Goal: Book appointment/travel/reservation

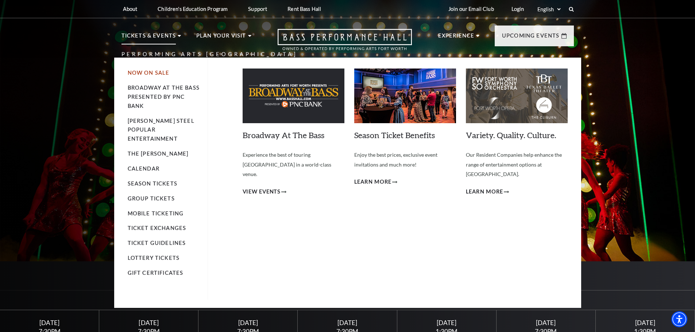
click at [141, 73] on link "Now On Sale" at bounding box center [149, 73] width 42 height 6
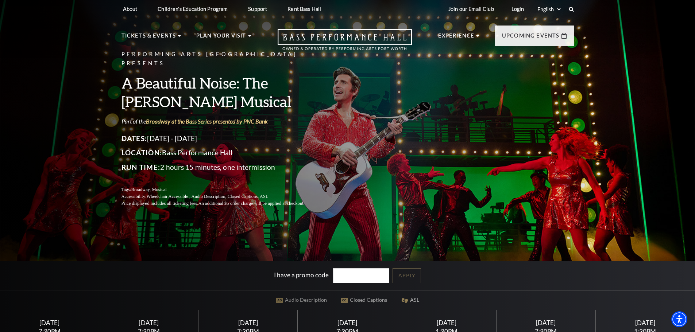
drag, startPoint x: 270, startPoint y: 61, endPoint x: 276, endPoint y: 63, distance: 6.1
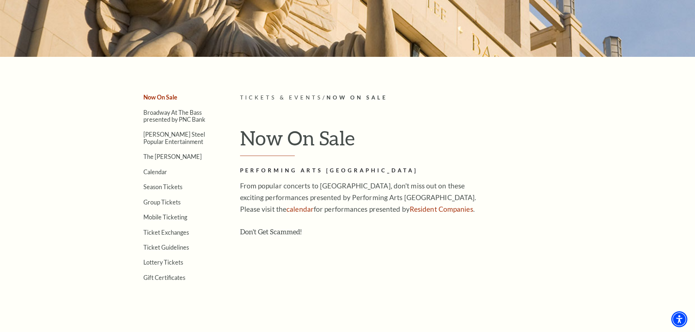
scroll to position [146, 0]
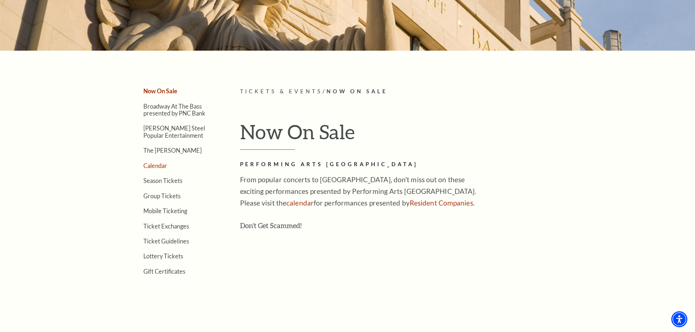
click at [154, 166] on link "Calendar" at bounding box center [155, 165] width 24 height 7
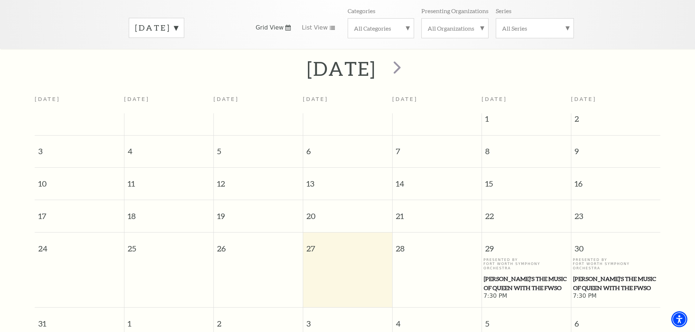
scroll to position [174, 0]
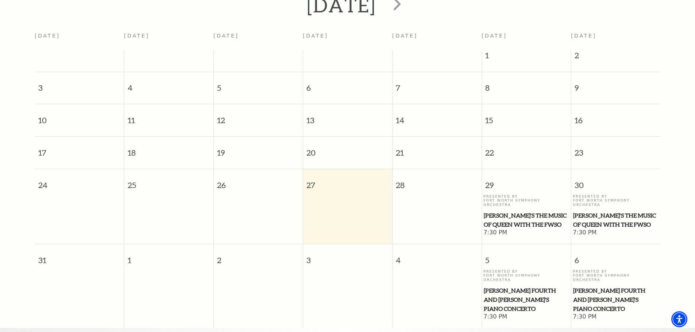
click at [602, 211] on span "[PERSON_NAME]'s The Music of Queen with the FWSO" at bounding box center [615, 220] width 85 height 18
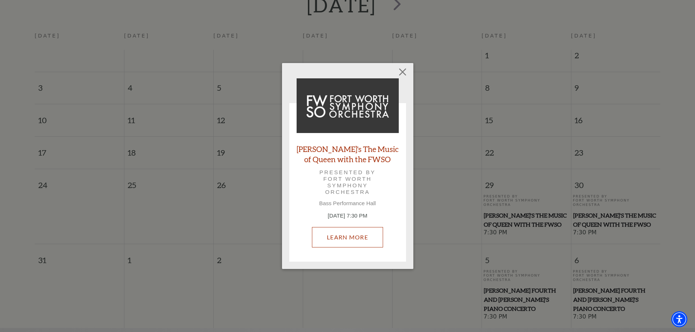
click at [352, 240] on link "Learn More" at bounding box center [347, 237] width 71 height 20
